Goal: Navigation & Orientation: Find specific page/section

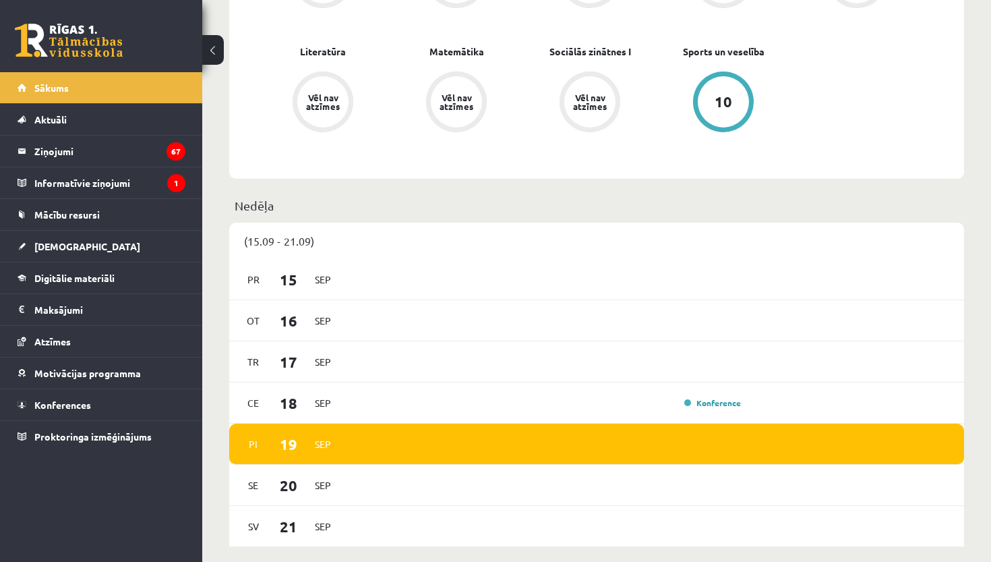
scroll to position [725, 0]
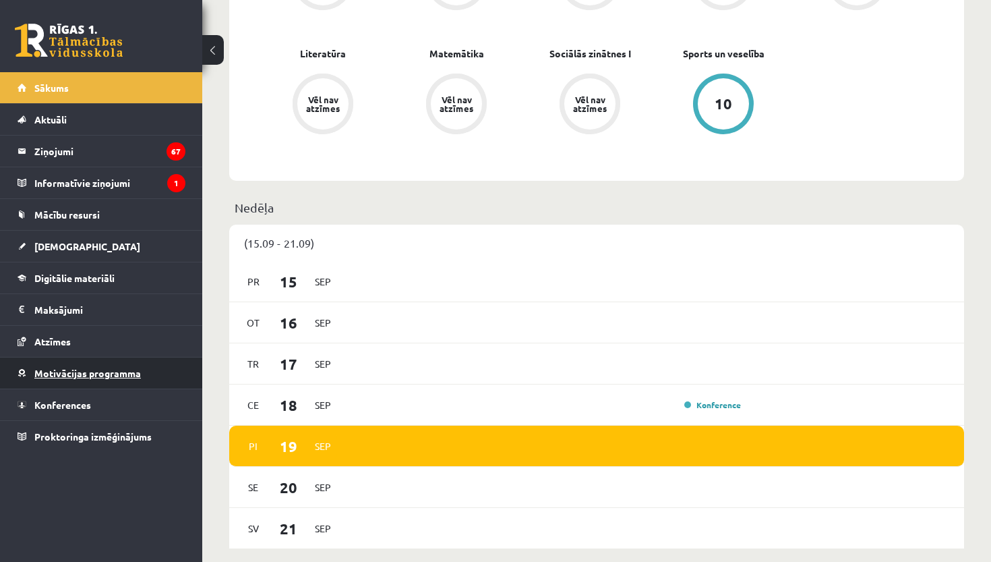
click at [102, 381] on link "Motivācijas programma" at bounding box center [102, 372] width 168 height 31
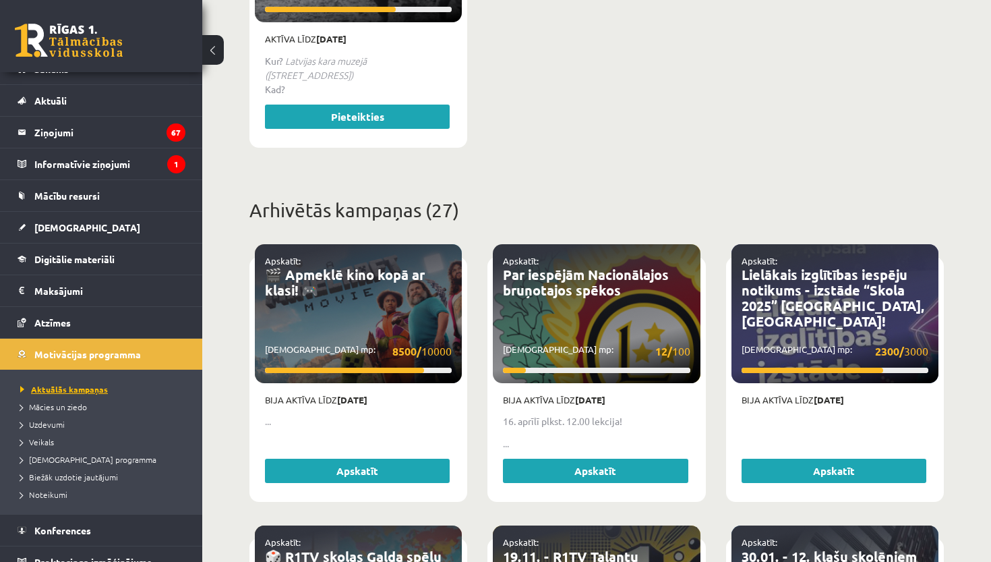
scroll to position [20, 0]
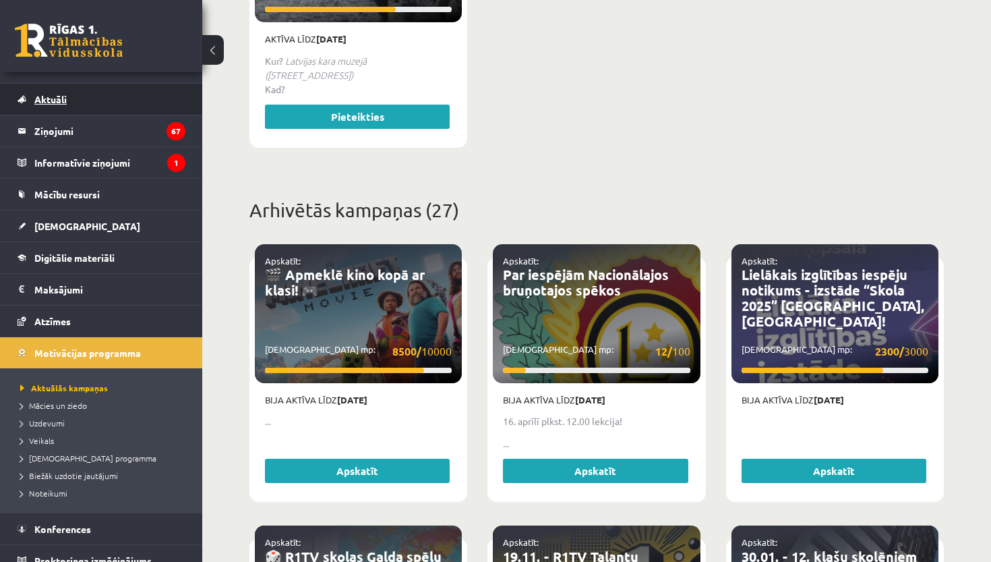
click at [57, 104] on span "Aktuāli" at bounding box center [50, 99] width 32 height 12
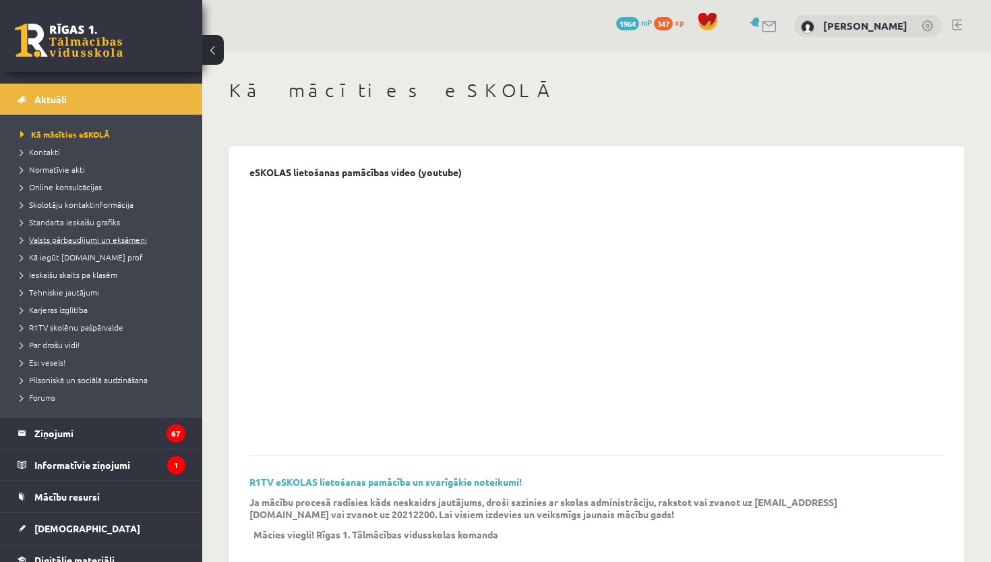
click at [98, 236] on span "Valsts pārbaudījumi un eksāmeni" at bounding box center [83, 239] width 127 height 11
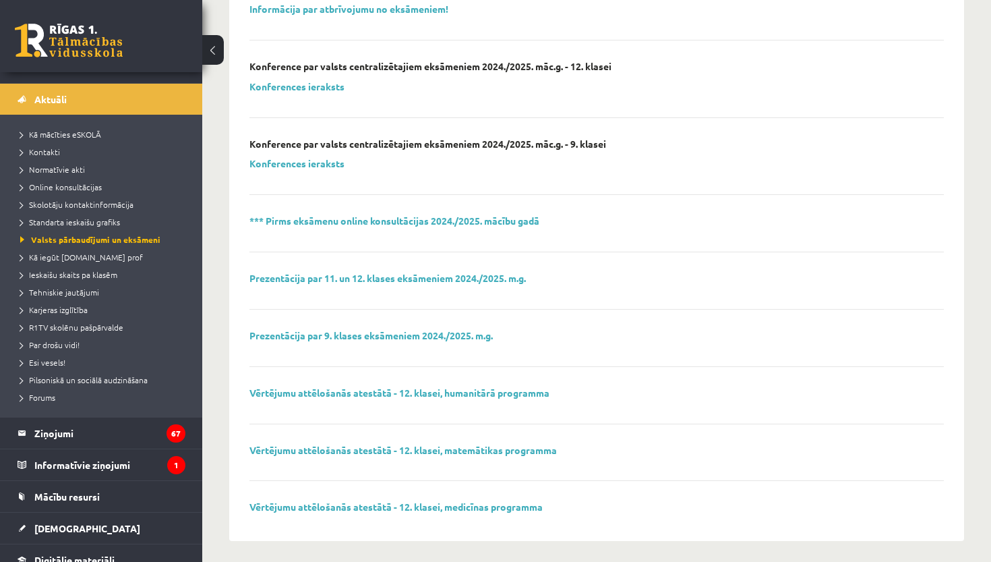
scroll to position [374, 0]
click at [347, 501] on link "Vērtējumu attēlošanās atestātā - 12. klasei, medicīnas programma" at bounding box center [395, 507] width 293 height 12
click at [59, 361] on span "Esi vesels!" at bounding box center [42, 362] width 45 height 11
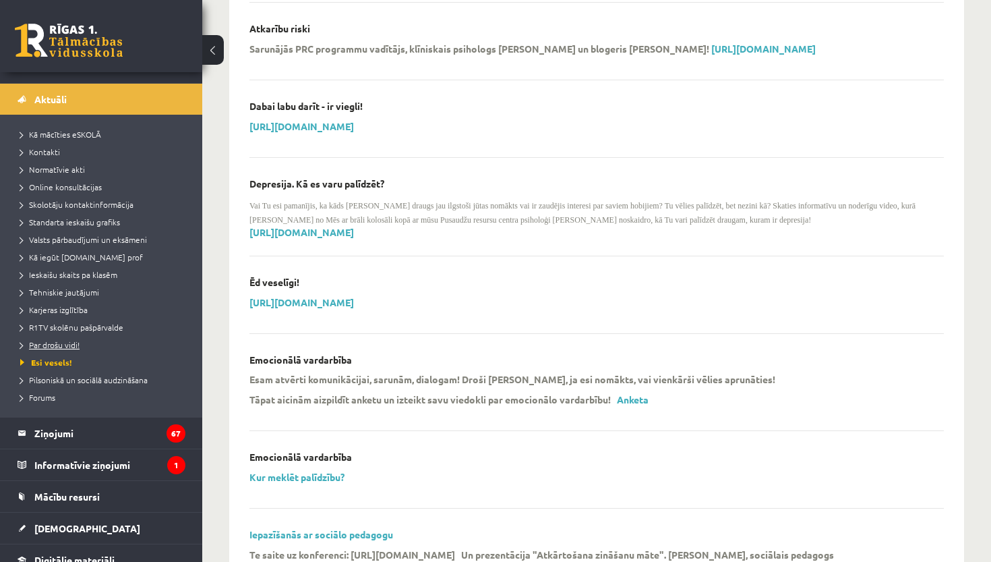
click at [65, 345] on span "Par drošu vidi!" at bounding box center [49, 344] width 59 height 11
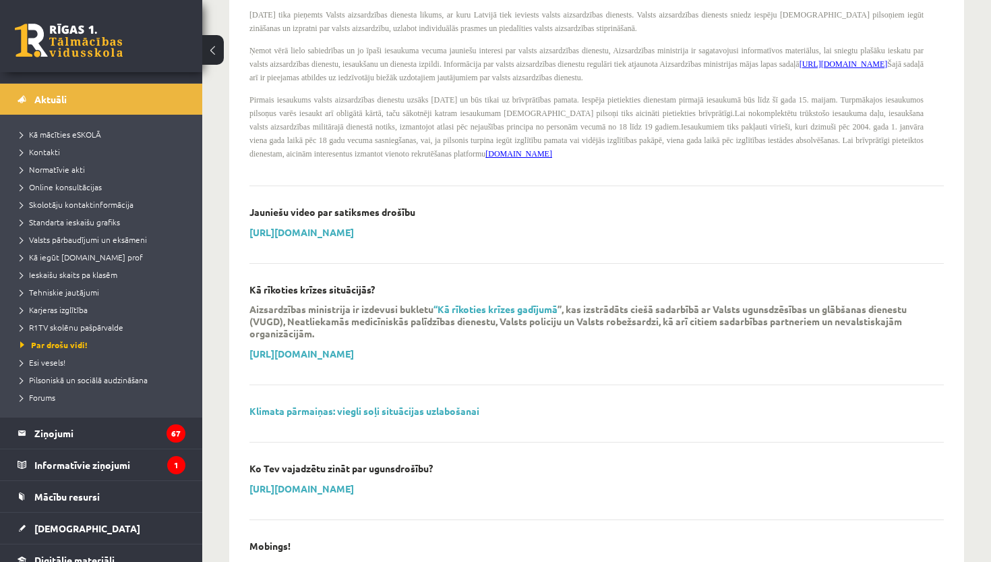
scroll to position [901, 0]
click at [102, 330] on span "R1TV skolēnu pašpārvalde" at bounding box center [71, 327] width 103 height 11
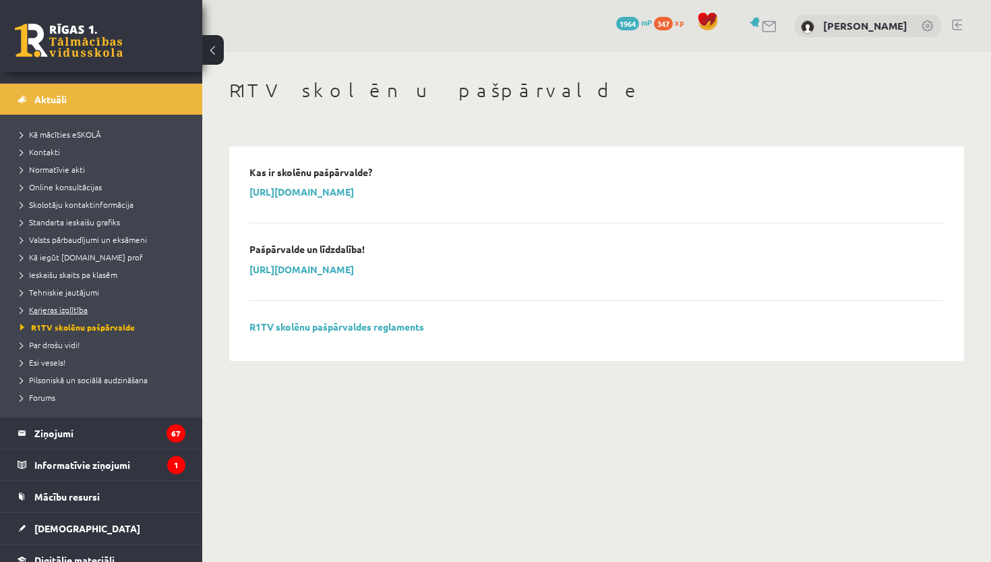
click at [65, 308] on span "Karjeras izglītība" at bounding box center [53, 309] width 67 height 11
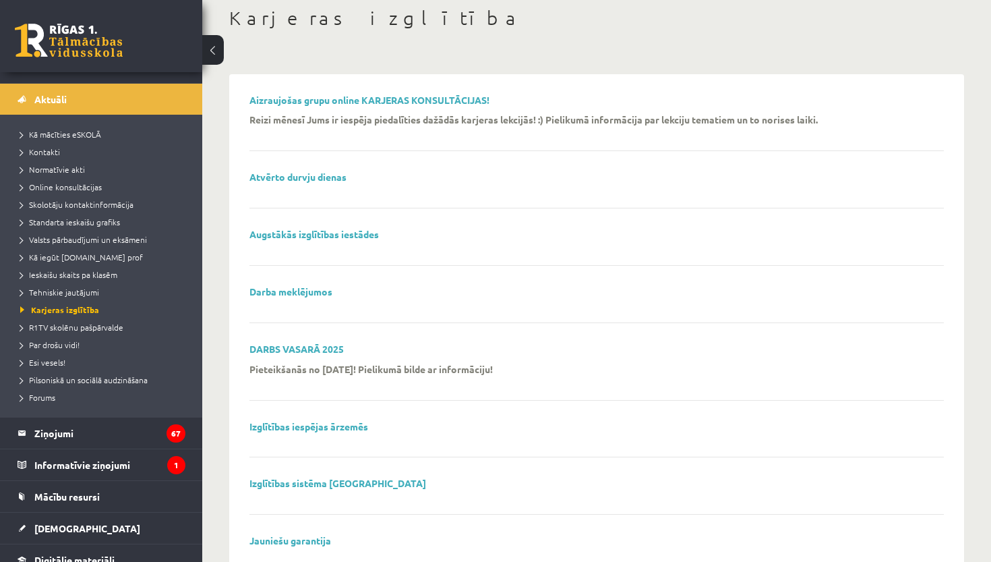
scroll to position [73, 0]
click at [319, 347] on link "DARBS VASARĀ 2025" at bounding box center [296, 348] width 94 height 12
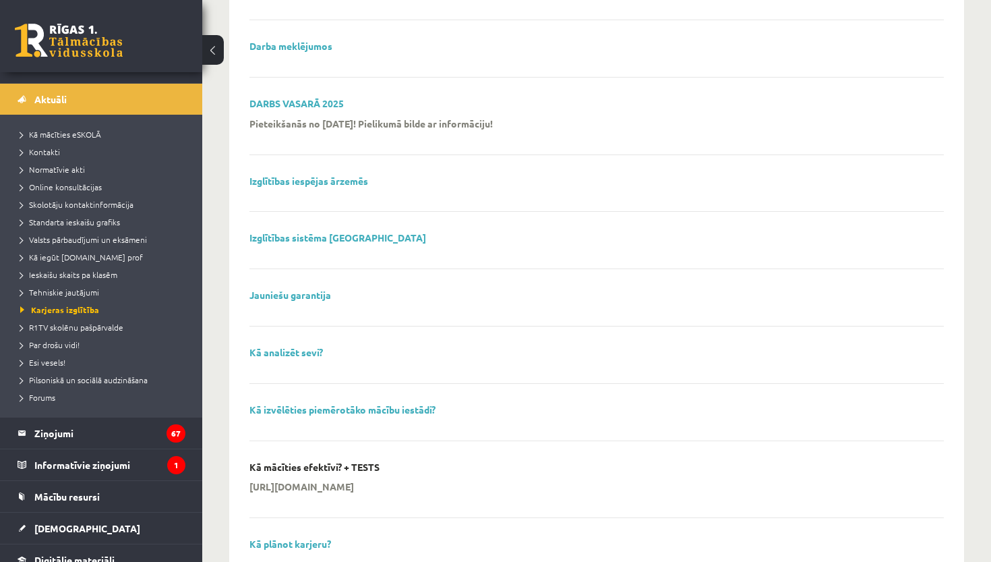
scroll to position [321, 0]
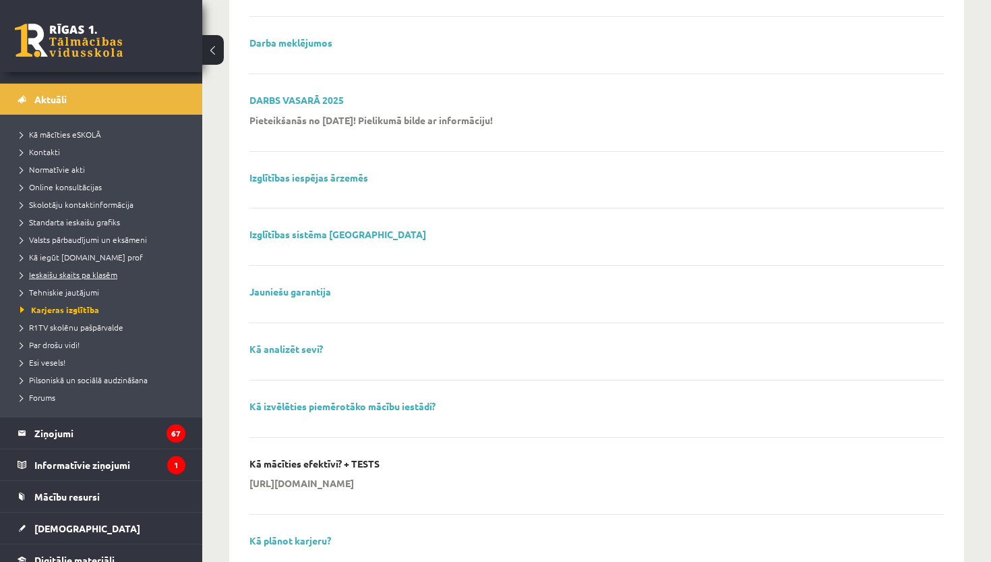
click at [111, 274] on span "Ieskaišu skaits pa klasēm" at bounding box center [68, 274] width 97 height 11
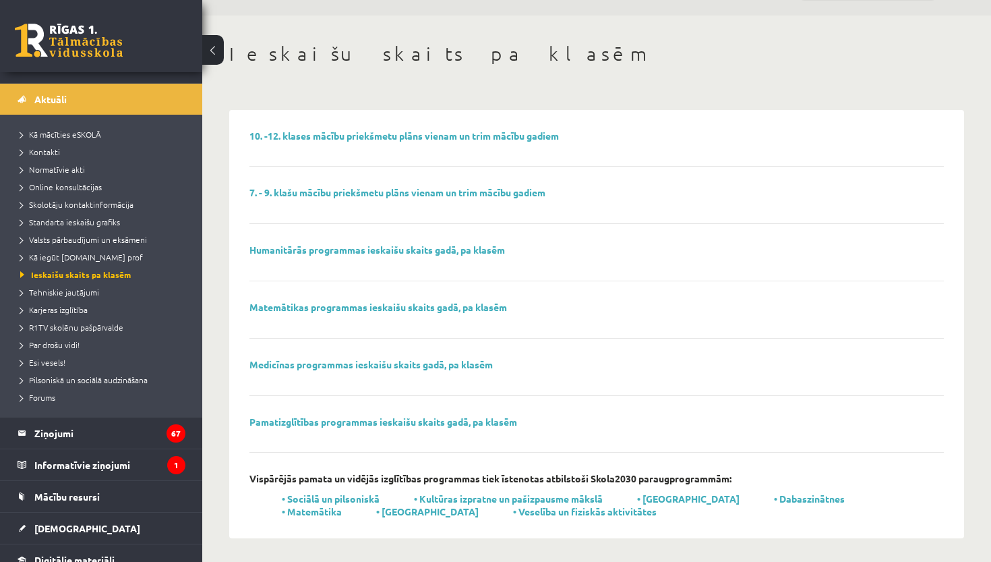
scroll to position [36, 0]
click at [73, 166] on span "Normatīvie akti" at bounding box center [52, 169] width 65 height 11
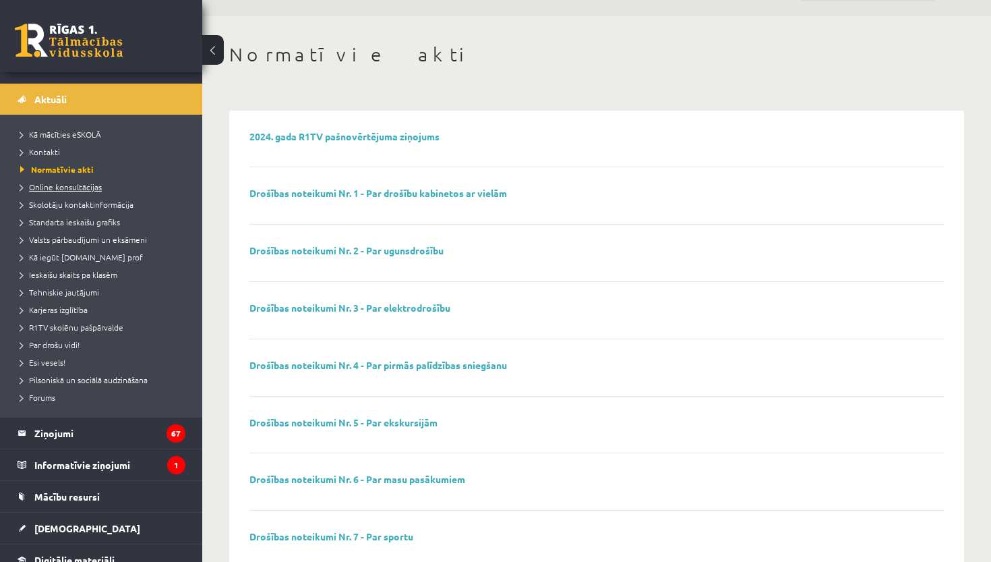
click at [80, 187] on span "Online konsultācijas" at bounding box center [61, 186] width 82 height 11
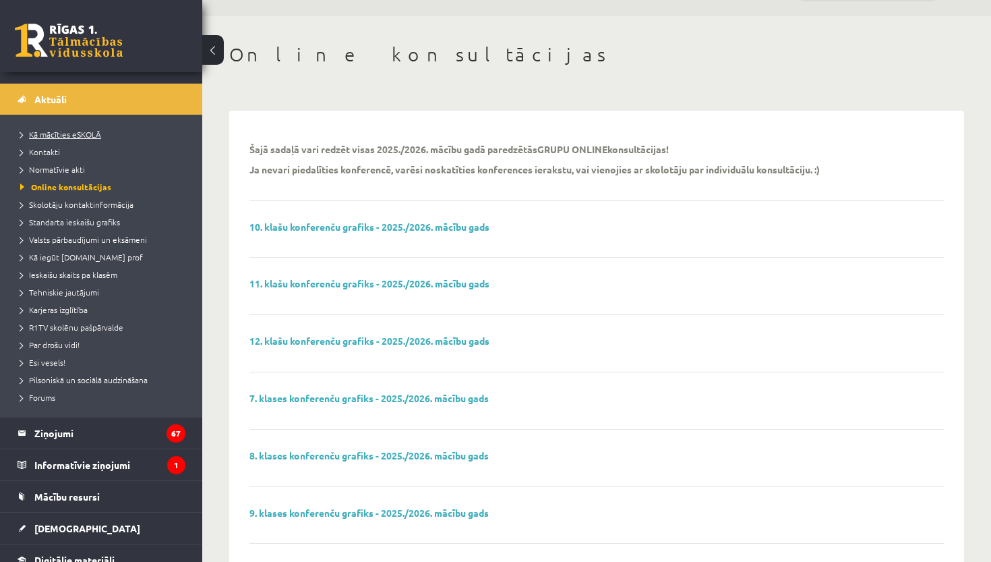
click at [79, 136] on span "Kā mācīties eSKOLĀ" at bounding box center [60, 134] width 81 height 11
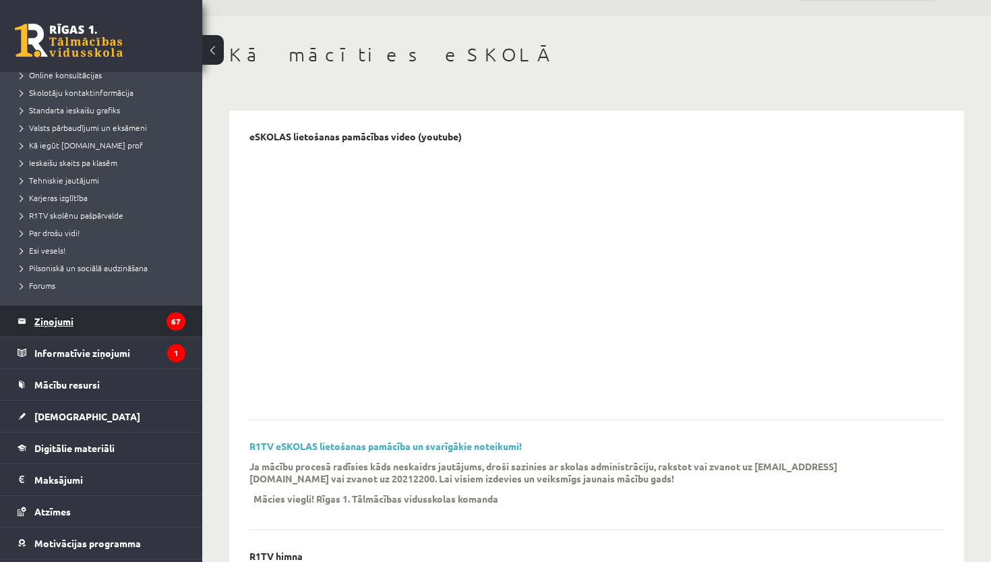
scroll to position [159, 0]
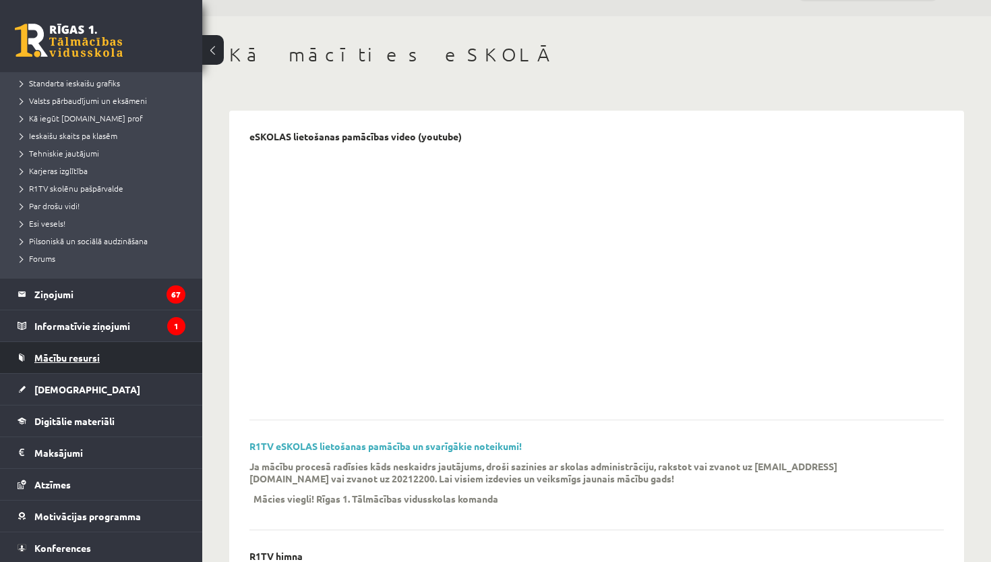
click at [76, 353] on span "Mācību resursi" at bounding box center [66, 357] width 65 height 12
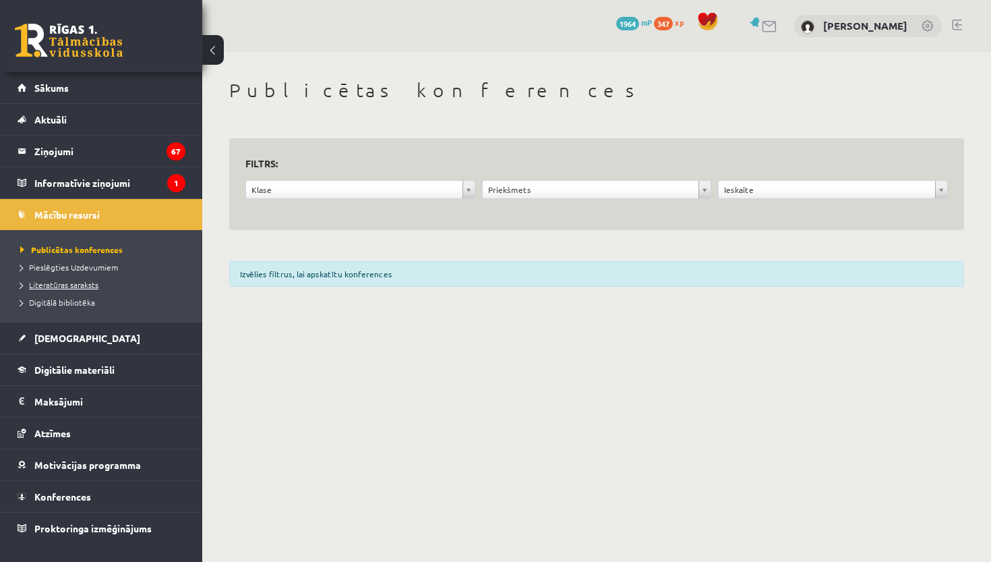
click at [67, 285] on span "Literatūras saraksts" at bounding box center [59, 284] width 78 height 11
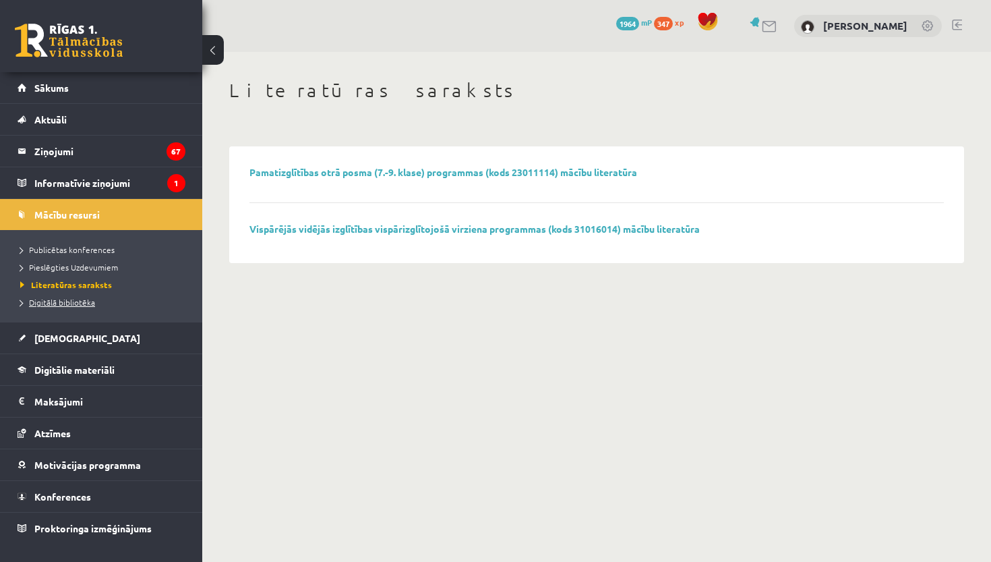
click at [67, 303] on span "Digitālā bibliotēka" at bounding box center [57, 302] width 75 height 11
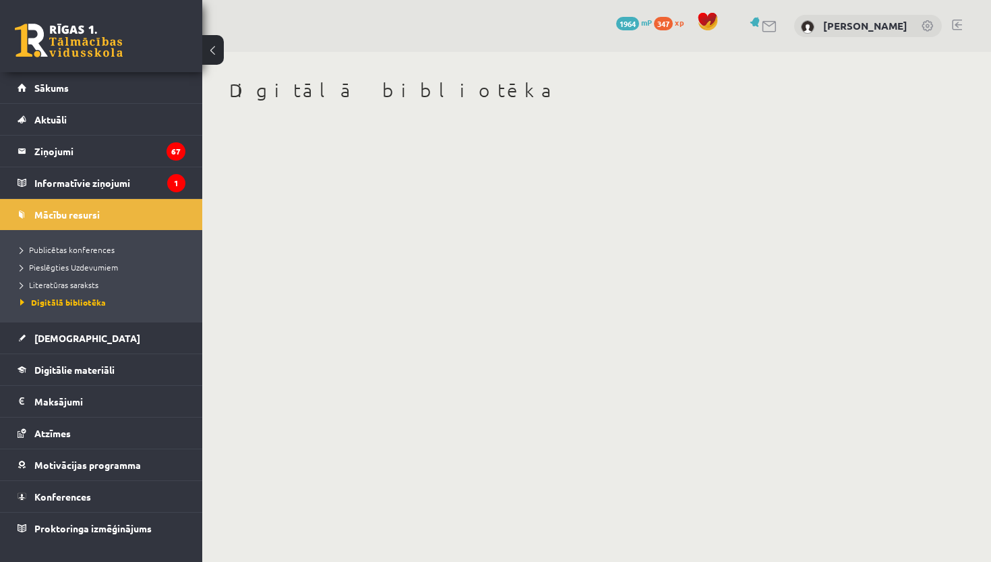
click at [327, 86] on h1 "Digitālā bibliotēka" at bounding box center [596, 90] width 735 height 23
click at [53, 334] on span "[DEMOGRAPHIC_DATA]" at bounding box center [87, 338] width 106 height 12
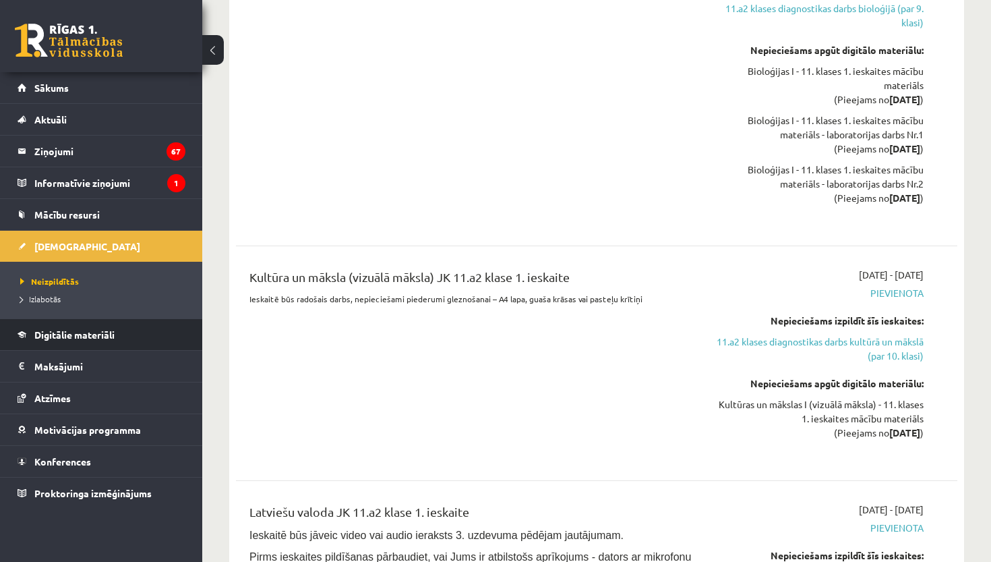
scroll to position [1019, 0]
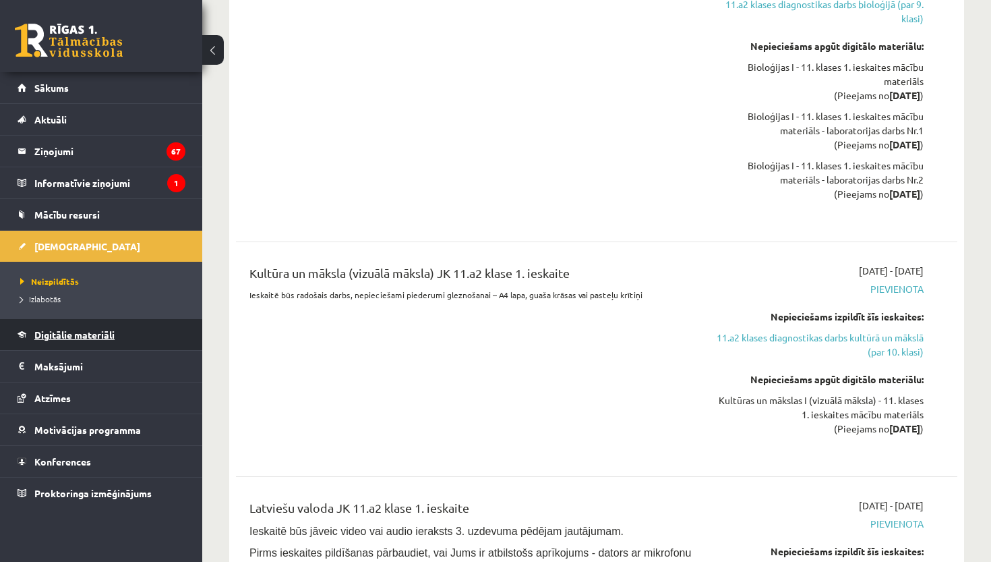
click at [83, 327] on link "Digitālie materiāli" at bounding box center [102, 334] width 168 height 31
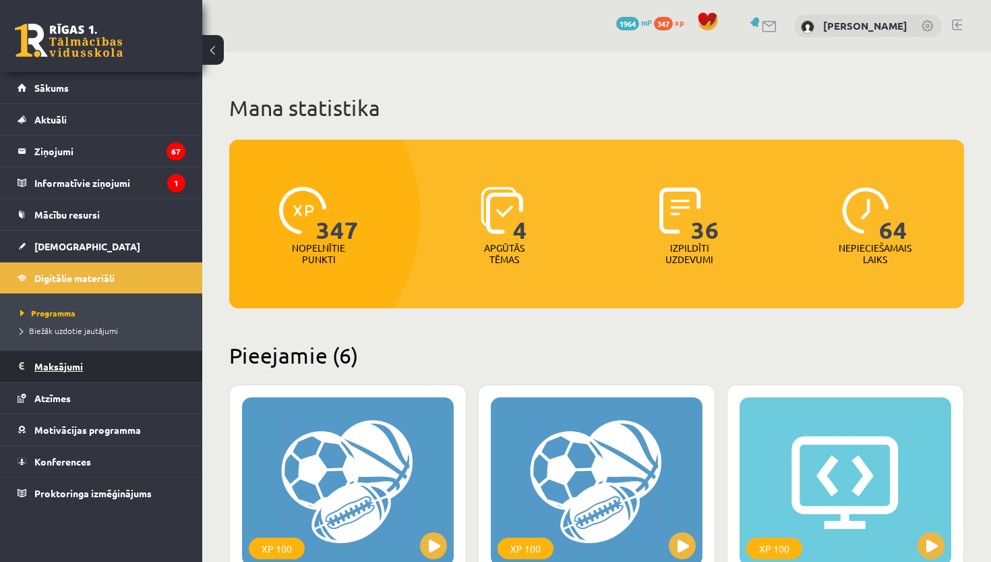
click at [84, 364] on legend "Maksājumi 0" at bounding box center [109, 366] width 151 height 31
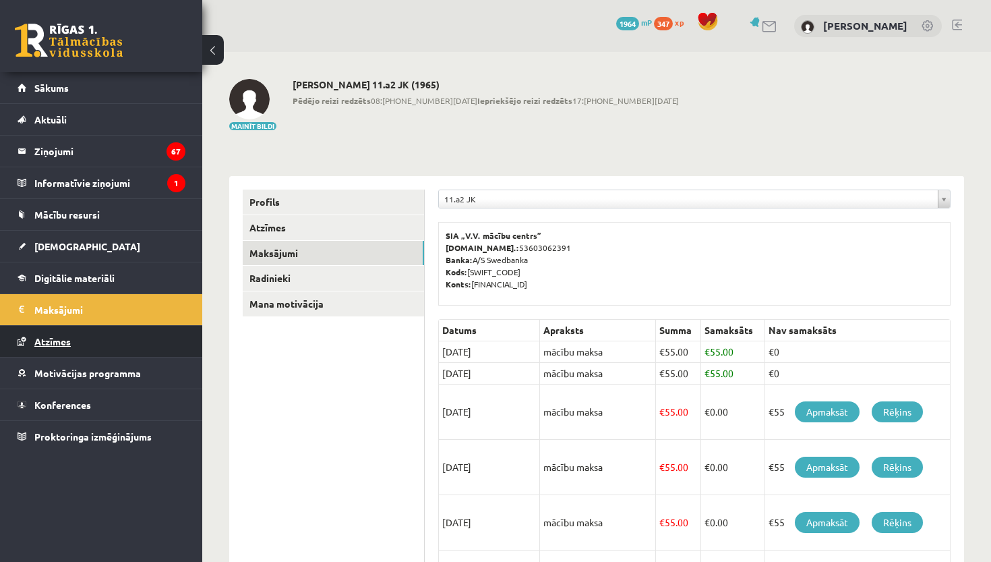
click at [49, 339] on span "Atzīmes" at bounding box center [52, 341] width 36 height 12
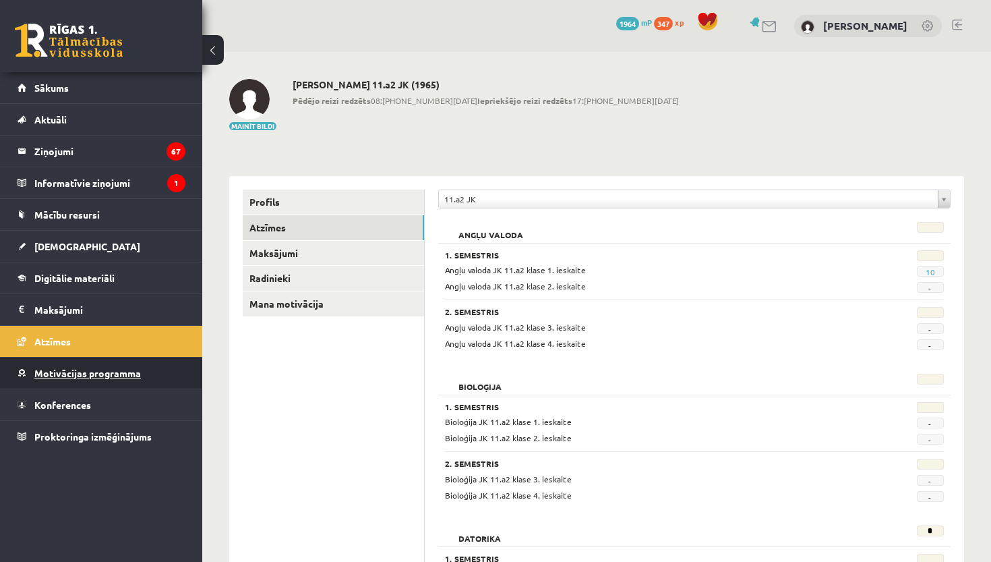
click at [86, 376] on span "Motivācijas programma" at bounding box center [87, 373] width 107 height 12
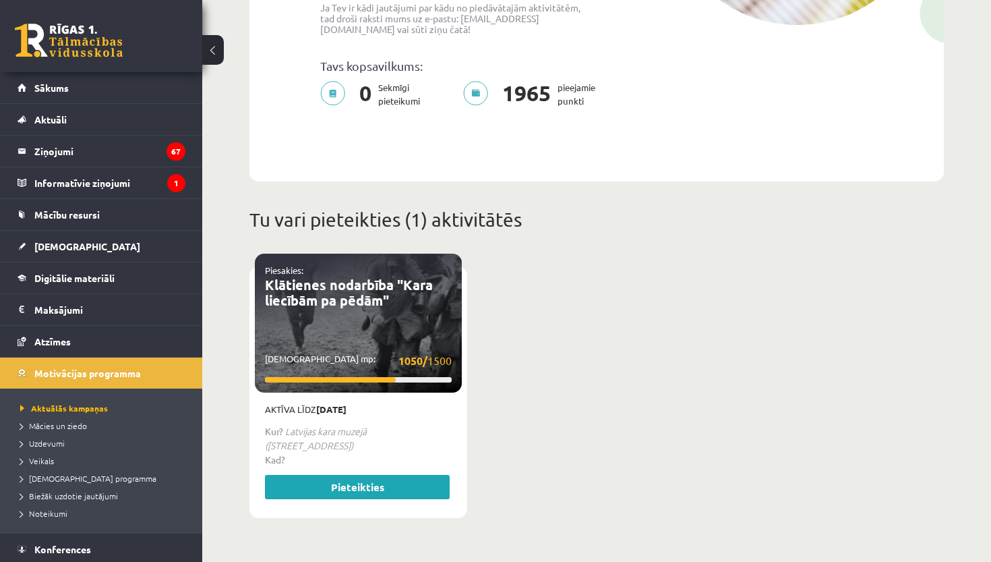
scroll to position [356, 0]
click at [81, 34] on link at bounding box center [69, 41] width 108 height 34
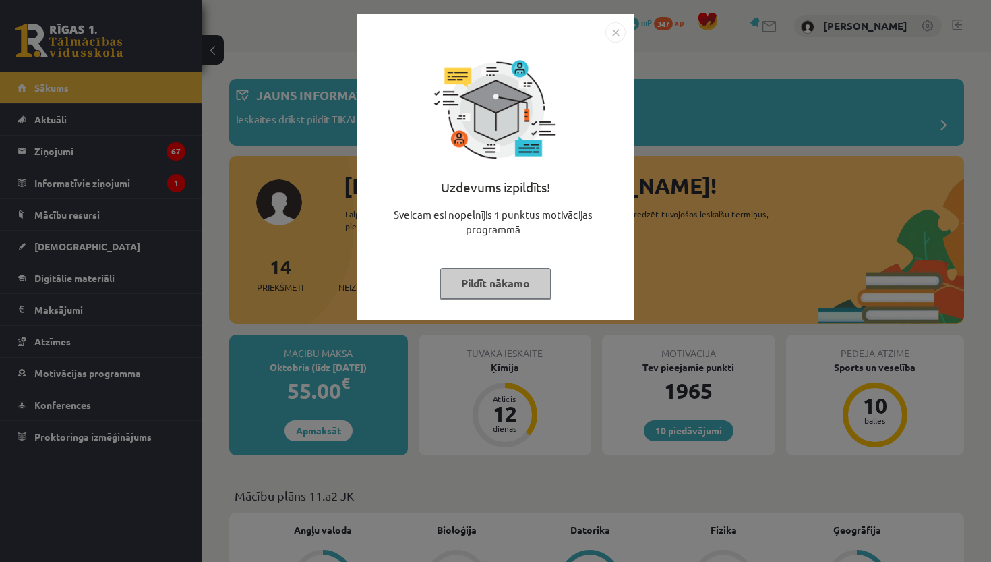
click at [458, 280] on button "Pildīt nākamo" at bounding box center [495, 283] width 111 height 31
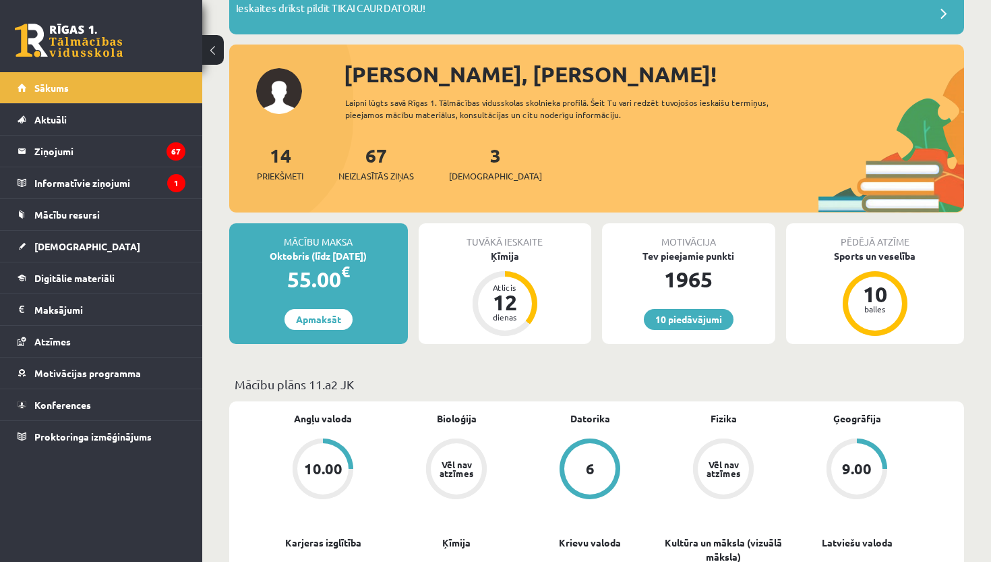
scroll to position [140, 0]
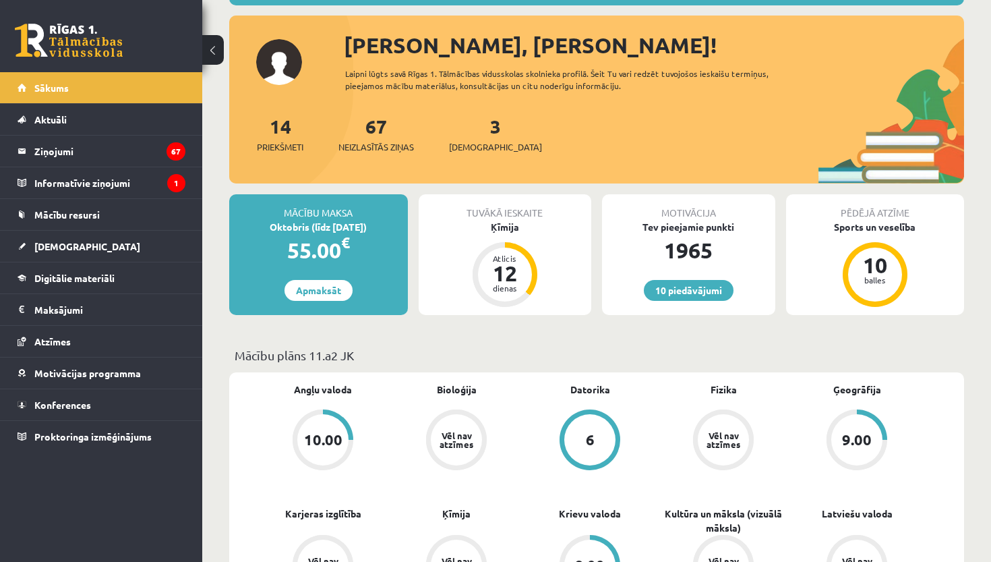
click at [677, 259] on div "1965" at bounding box center [688, 250] width 173 height 32
click at [678, 284] on link "10 piedāvājumi" at bounding box center [689, 290] width 90 height 21
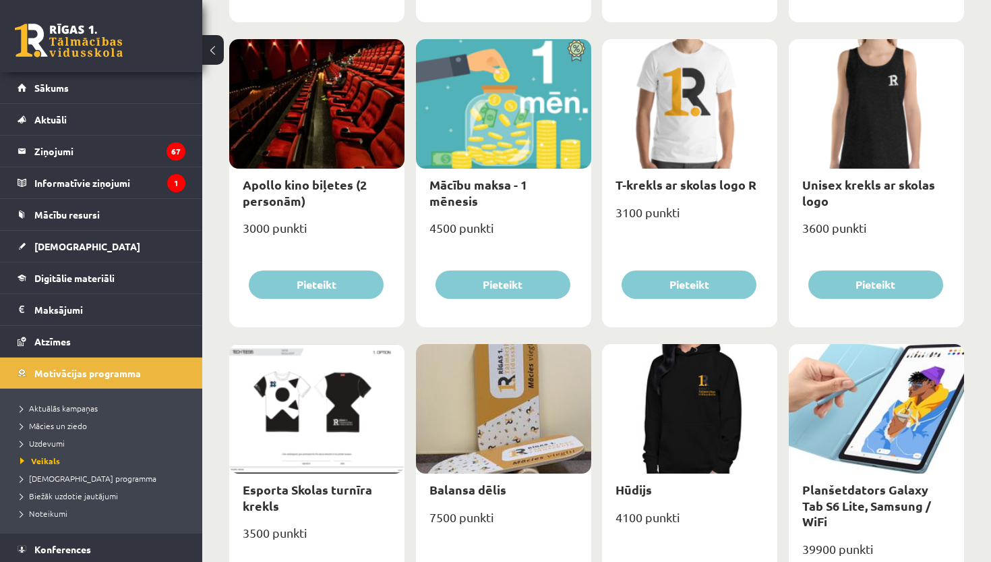
scroll to position [485, 0]
